Goal: Find specific page/section: Find specific page/section

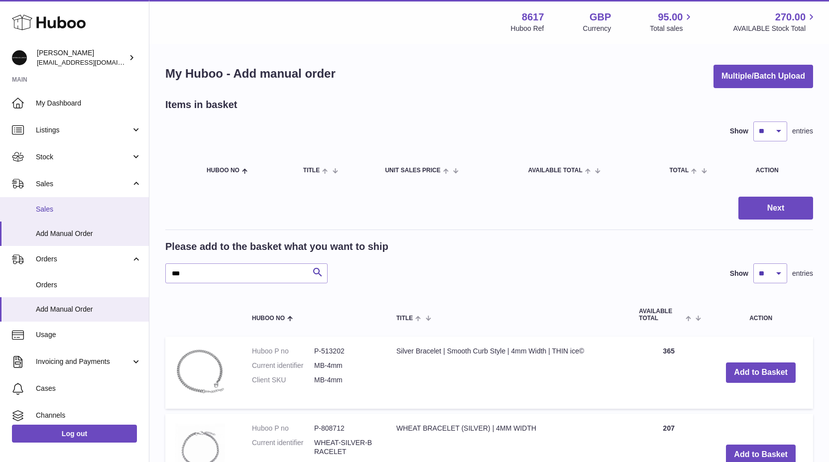
click at [102, 198] on link "Sales" at bounding box center [74, 209] width 149 height 24
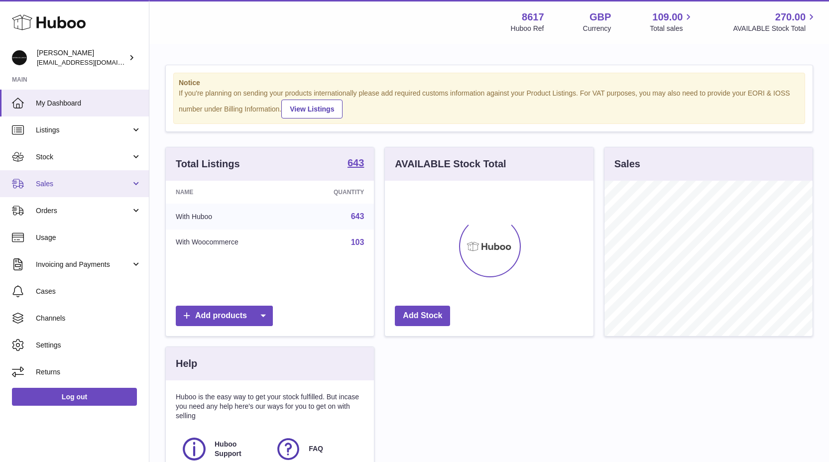
scroll to position [155, 209]
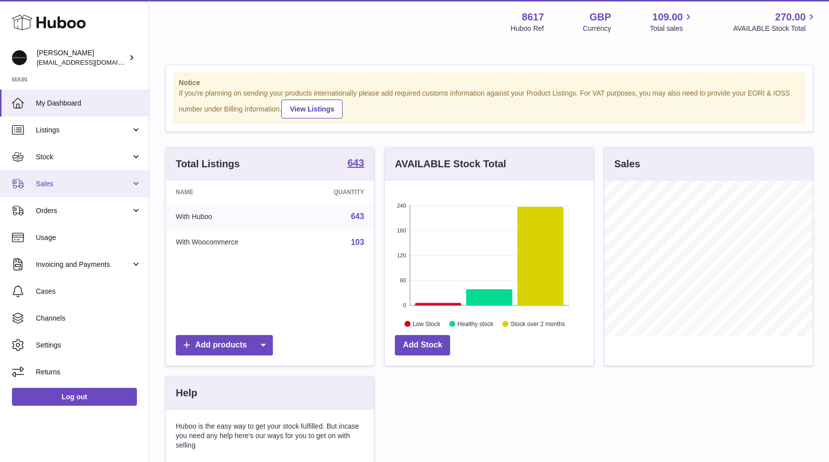
click at [94, 170] on link "Sales" at bounding box center [74, 183] width 149 height 27
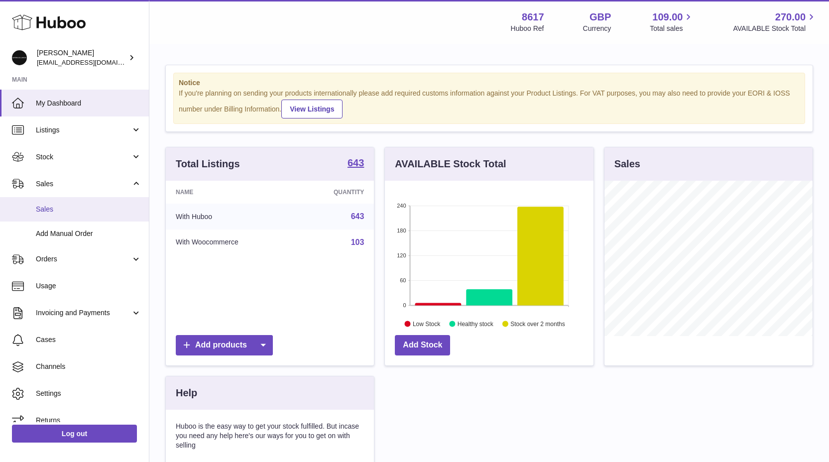
click at [92, 205] on span "Sales" at bounding box center [89, 209] width 106 height 9
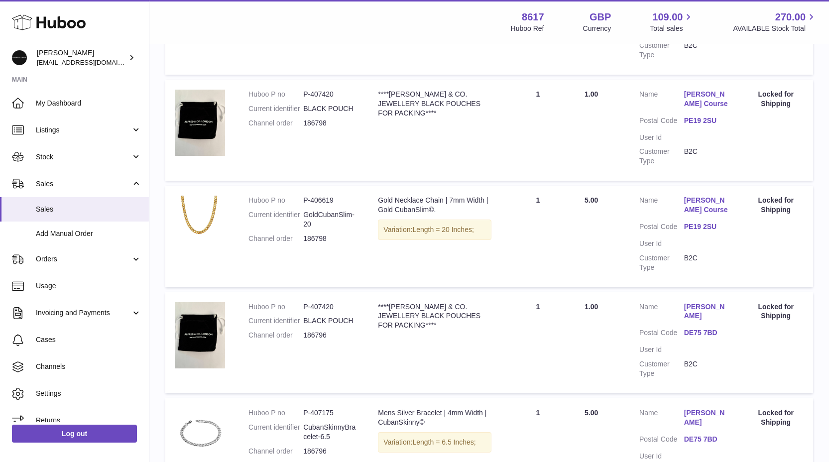
scroll to position [898, 0]
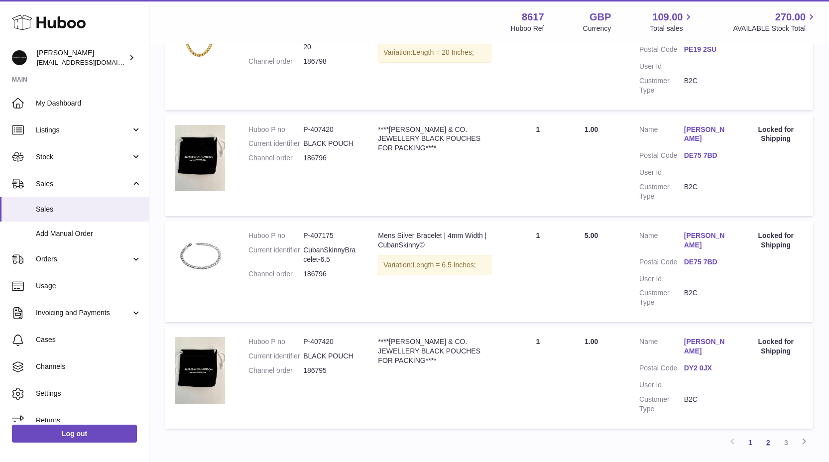
click at [765, 434] on link "2" at bounding box center [768, 443] width 18 height 18
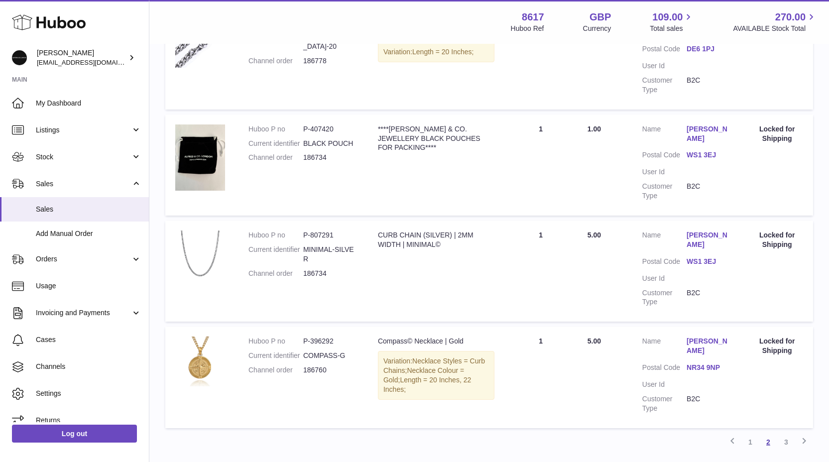
scroll to position [890, 0]
